Goal: Task Accomplishment & Management: Complete application form

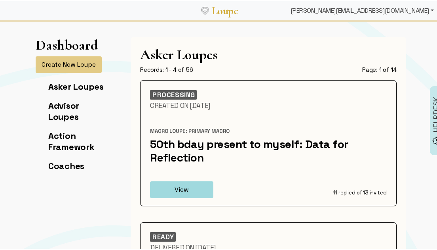
click at [415, 7] on div "[PERSON_NAME][EMAIL_ADDRESS][DOMAIN_NAME]" at bounding box center [363, 10] width 150 height 16
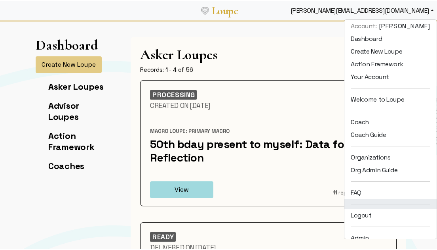
scroll to position [11, 0]
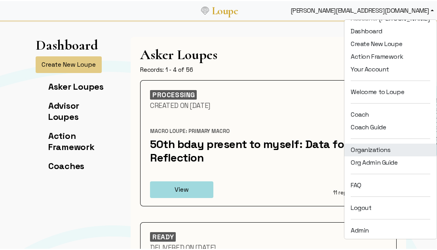
click at [377, 144] on link "Organizations" at bounding box center [391, 148] width 92 height 13
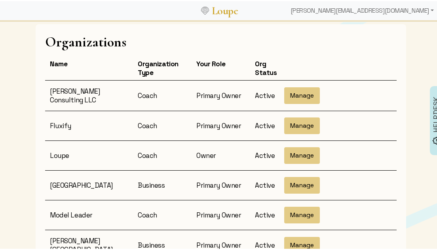
scroll to position [105, 0]
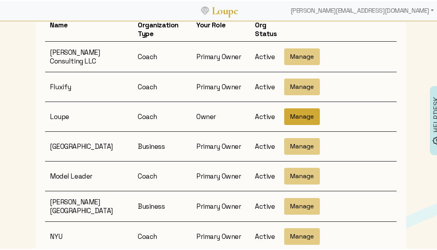
click at [310, 117] on button "Manage" at bounding box center [302, 115] width 36 height 17
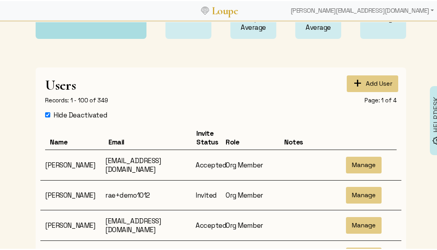
scroll to position [301, 0]
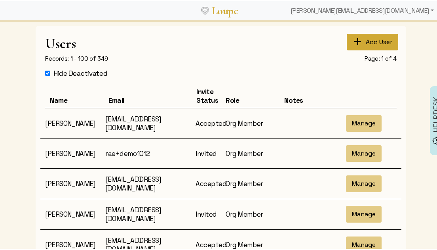
click at [368, 38] on button "+ Add User" at bounding box center [372, 40] width 51 height 17
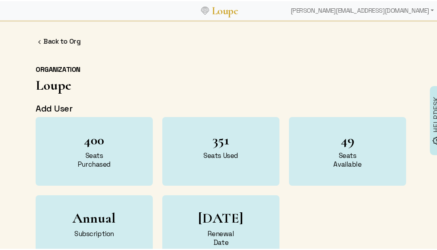
select select "32"
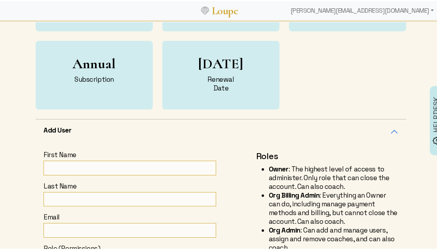
scroll to position [156, 0]
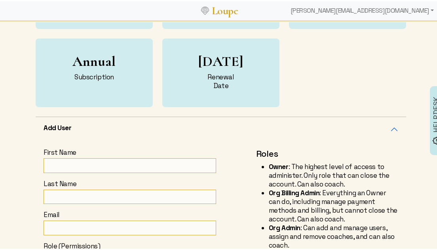
click at [83, 165] on input "First Name" at bounding box center [130, 164] width 173 height 15
type input "Mara"
click at [65, 191] on input "Last Name" at bounding box center [130, 195] width 173 height 15
type input "Gerstein"
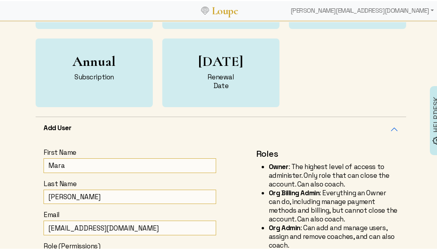
drag, startPoint x: 77, startPoint y: 227, endPoint x: 29, endPoint y: 227, distance: 47.9
click at [31, 227] on div "Add User First Name Mara Last Name Gerstein Email mrgsteen@gmail.com Role (Perm…" at bounding box center [221, 227] width 380 height 224
drag, startPoint x: 120, startPoint y: 229, endPoint x: 128, endPoint y: 229, distance: 8.7
click at [128, 229] on input "mara+Mine+demo@gmail.com" at bounding box center [130, 226] width 173 height 15
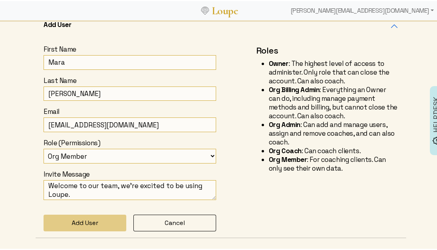
scroll to position [266, 0]
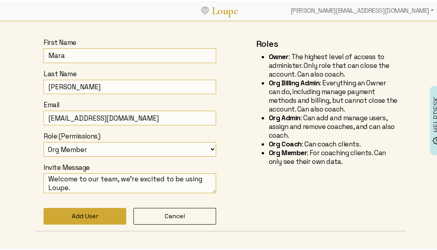
type input "mara+Mine+demo@askloupe.com"
click at [105, 219] on button "Add User" at bounding box center [85, 214] width 83 height 17
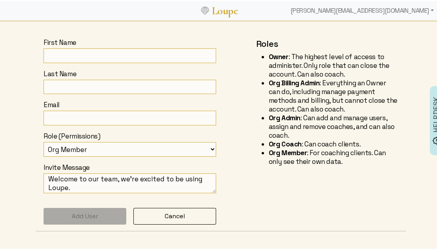
click at [59, 48] on input "First Name" at bounding box center [130, 54] width 173 height 15
type input "Mara"
type input "Gerstein"
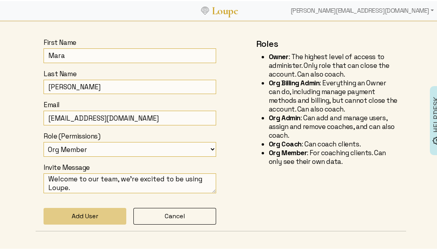
drag, startPoint x: 76, startPoint y: 117, endPoint x: 39, endPoint y: 112, distance: 37.6
click at [39, 112] on div "First Name Mara Last Name Gerstein Email mrgsteen@gmail.com Role (Permissions) …" at bounding box center [130, 130] width 182 height 186
drag, startPoint x: 109, startPoint y: 118, endPoint x: 124, endPoint y: 120, distance: 15.1
click at [124, 120] on input "mara+minedemo@gmail.com" at bounding box center [130, 116] width 173 height 15
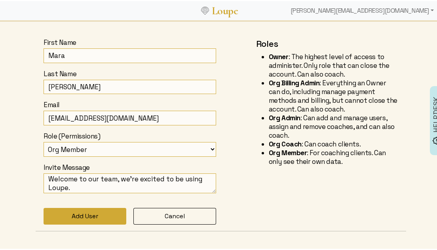
click at [101, 214] on button "Add User" at bounding box center [85, 214] width 83 height 17
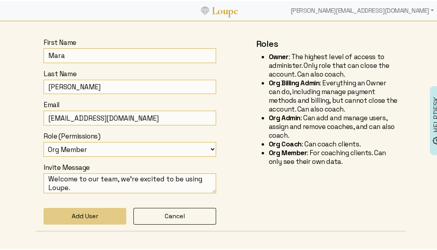
click at [36, 188] on div "First Name Mara Last Name Gerstein Email mara+minedemo@askloupe.com Role (Permi…" at bounding box center [221, 129] width 371 height 199
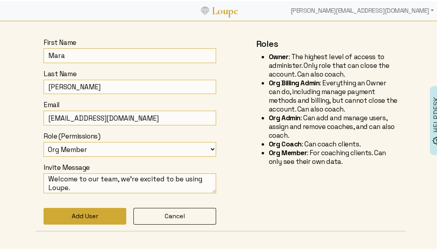
click at [75, 210] on button "Add User" at bounding box center [85, 214] width 83 height 17
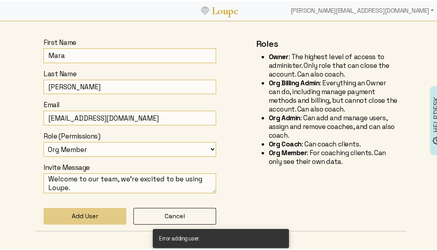
click at [71, 125] on form "First Name Mara Last Name Gerstein Email mara+minedemo@askloupe.com Role (Permi…" at bounding box center [130, 130] width 173 height 186
click at [99, 119] on input "mara+minedemo@askloupe.com" at bounding box center [130, 116] width 173 height 15
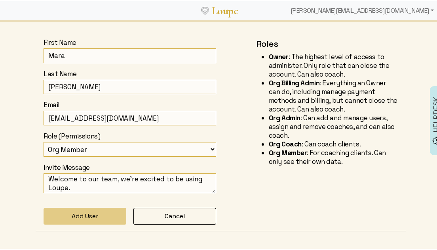
type input "mara+minedemo1010@askloupe.com"
click at [91, 194] on form "First Name Mara Last Name Gerstein Email mara+minedemo1010@askloupe.com Role (P…" at bounding box center [130, 130] width 173 height 186
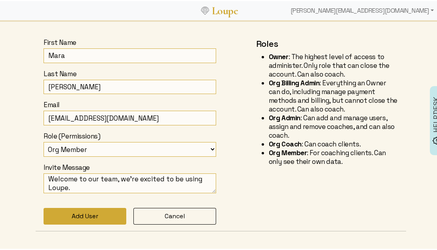
click at [85, 210] on button "Add User" at bounding box center [85, 214] width 83 height 17
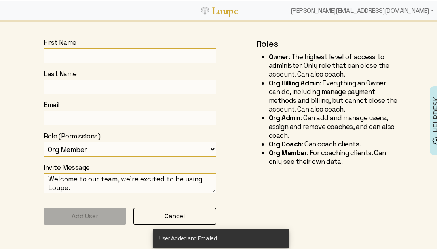
scroll to position [195, 0]
